Goal: Task Accomplishment & Management: Use online tool/utility

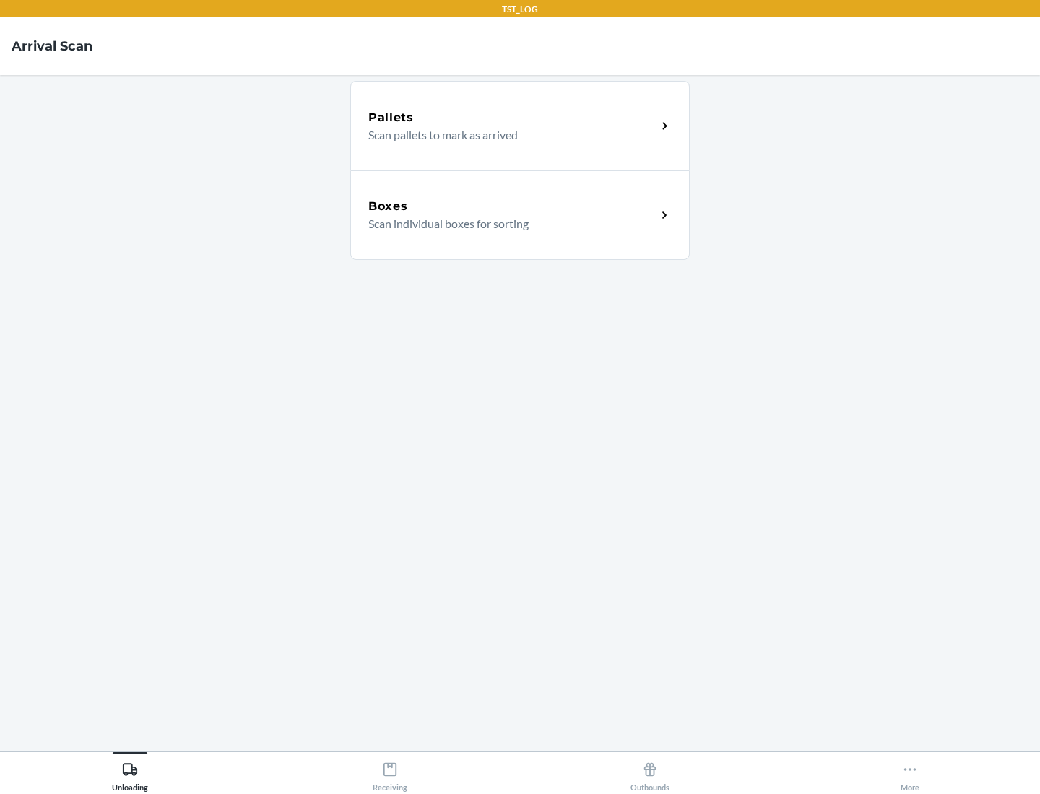
click at [512, 207] on div "Boxes" at bounding box center [512, 206] width 288 height 17
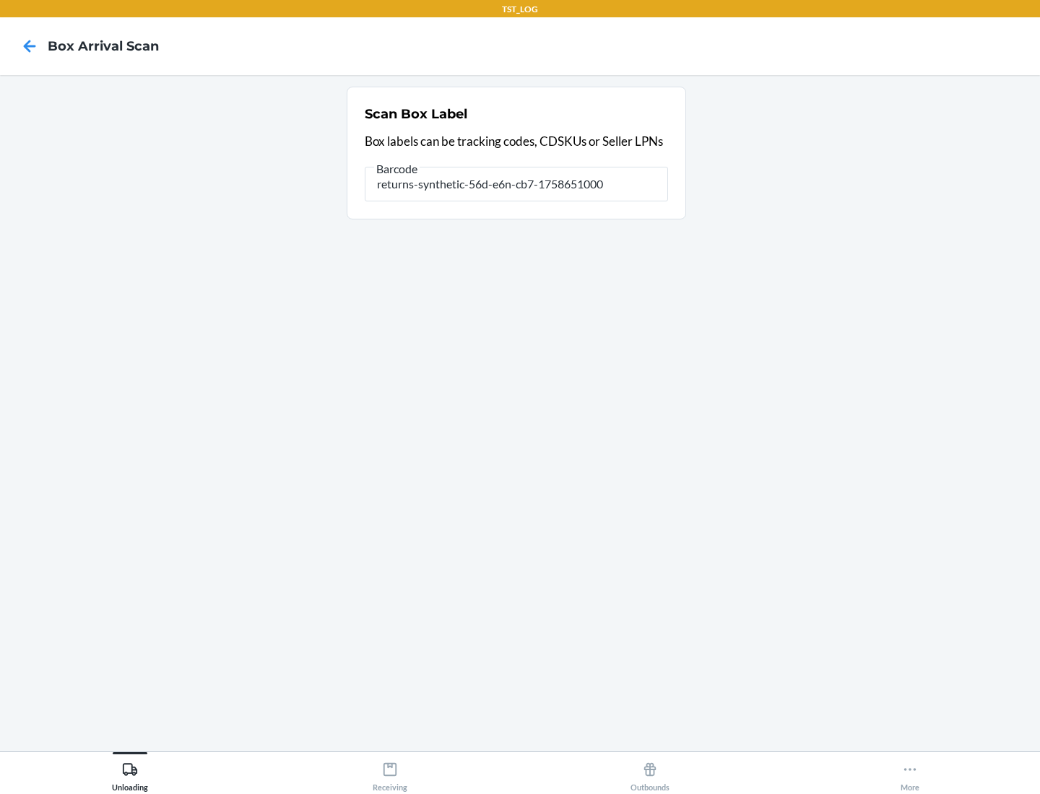
type input "returns-synthetic-56d-e6n-cb7-1758651000"
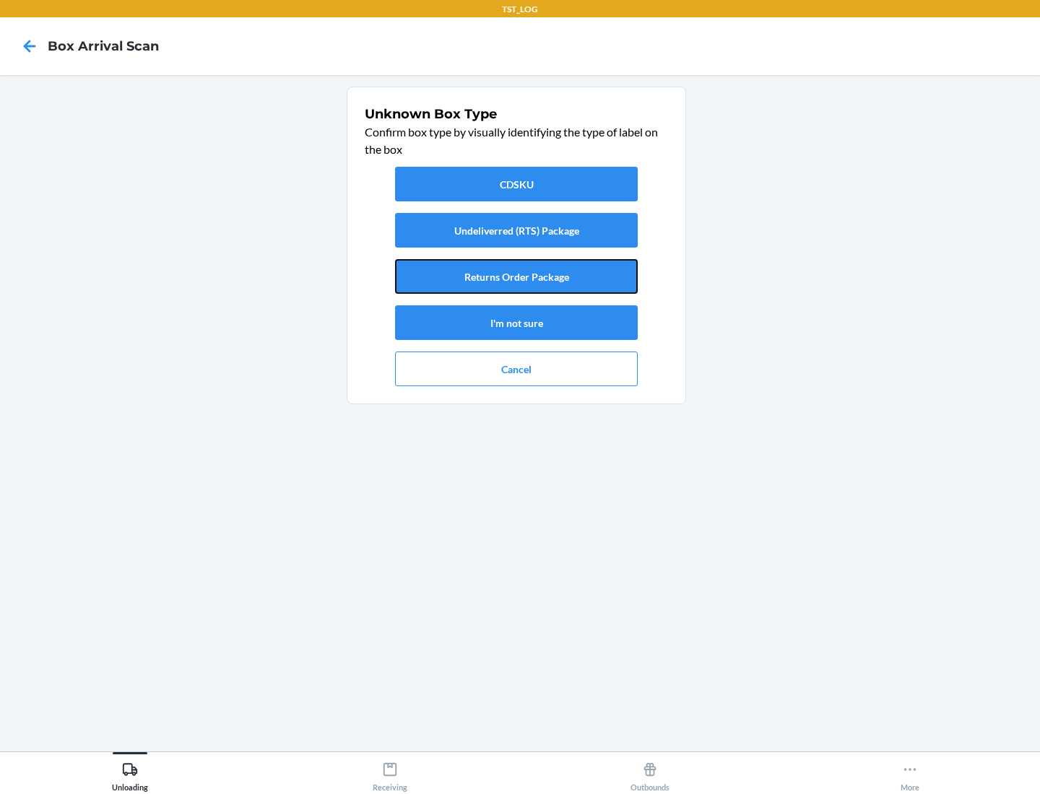
click at [516, 277] on button "Returns Order Package" at bounding box center [516, 276] width 243 height 35
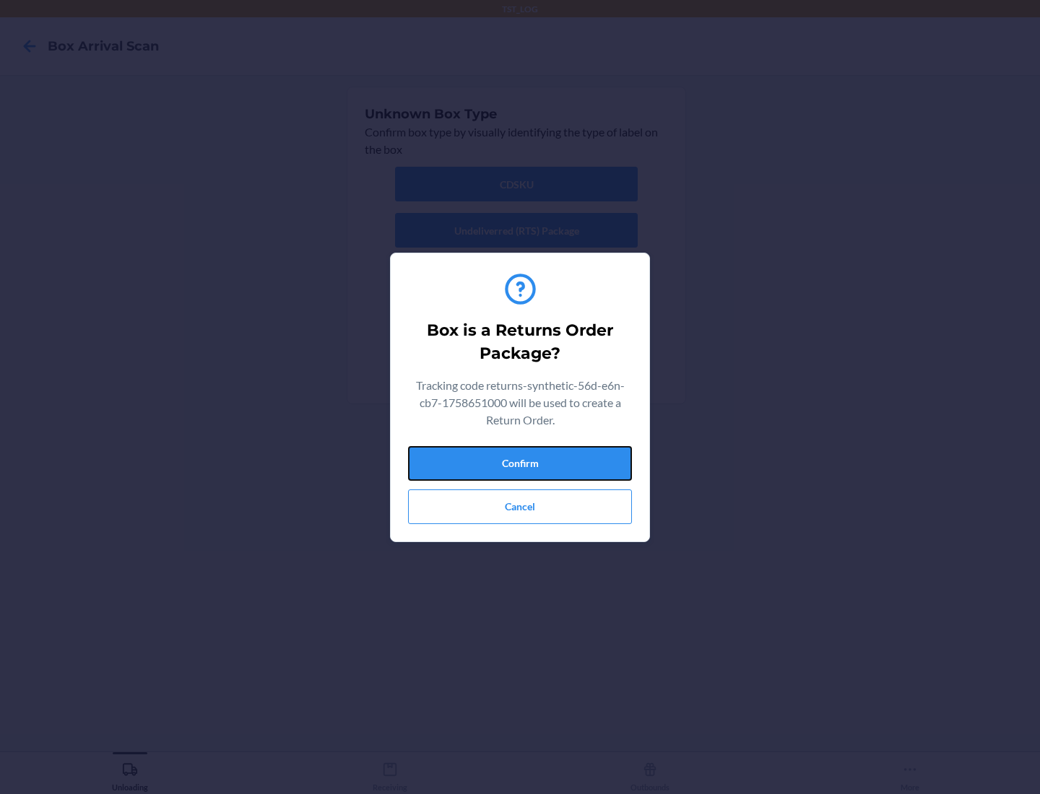
click at [520, 463] on button "Confirm" at bounding box center [520, 463] width 224 height 35
